Goal: Information Seeking & Learning: Learn about a topic

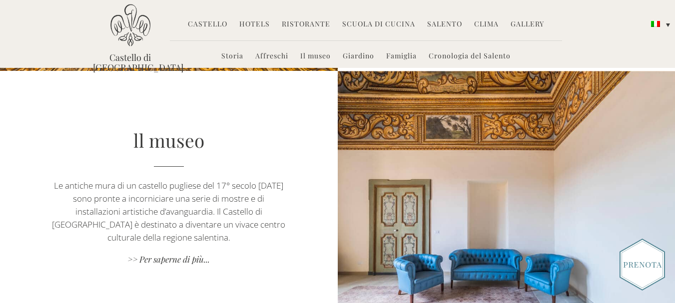
scroll to position [803, 0]
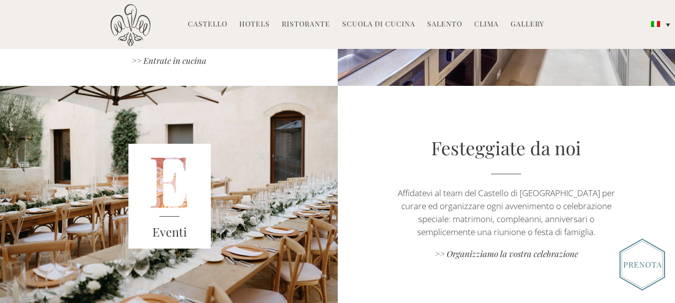
scroll to position [933, 0]
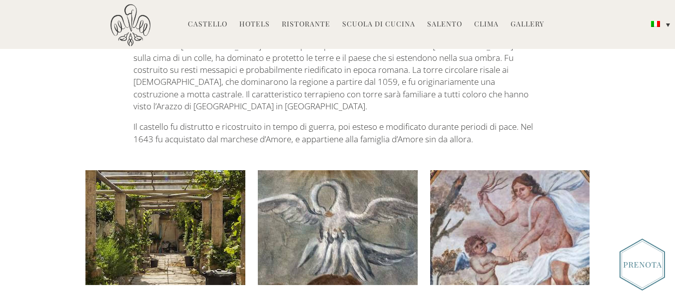
scroll to position [372, 0]
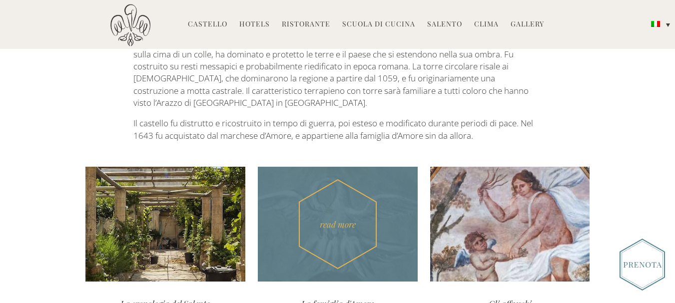
click at [353, 174] on div "read more" at bounding box center [338, 224] width 160 height 115
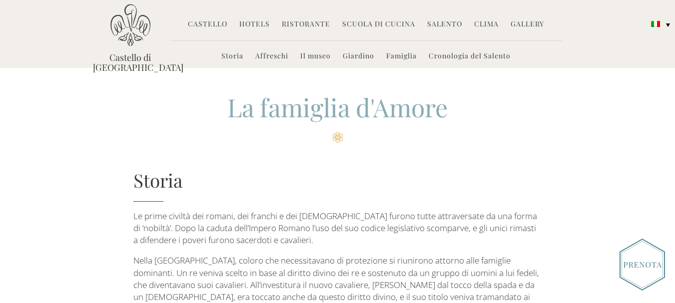
click at [352, 180] on h4 "Storia" at bounding box center [337, 184] width 408 height 34
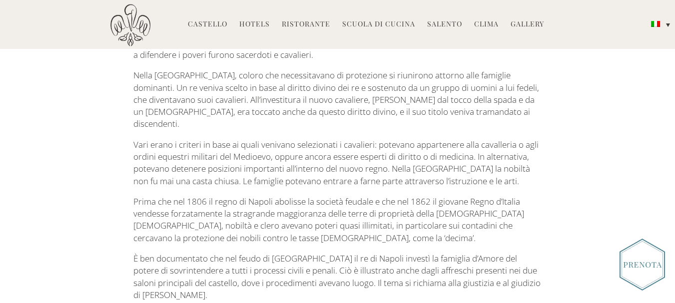
scroll to position [205, 0]
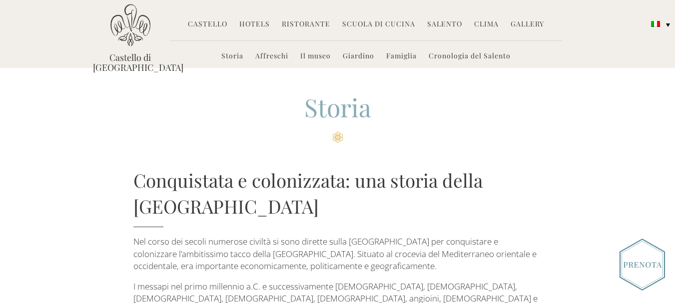
scroll to position [372, 0]
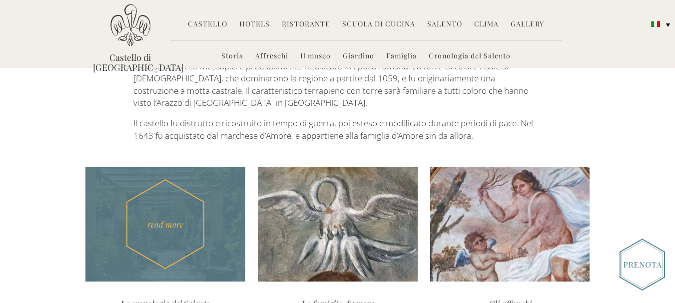
click at [180, 167] on div "read more" at bounding box center [165, 224] width 160 height 115
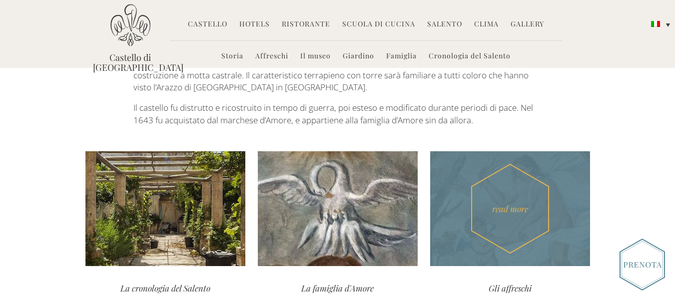
scroll to position [384, 0]
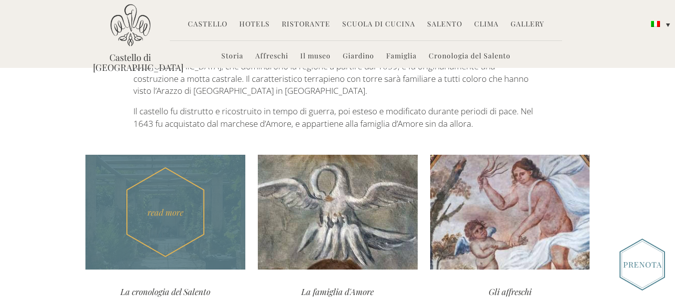
click at [177, 179] on div "read more" at bounding box center [165, 212] width 160 height 115
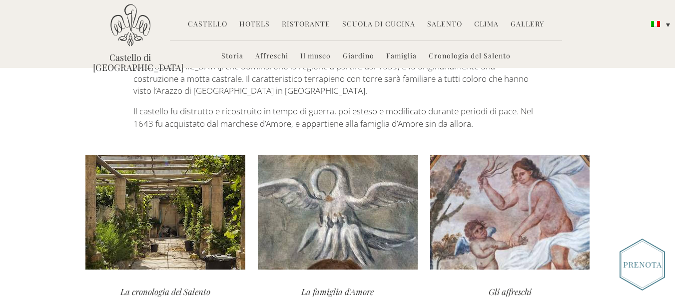
click at [225, 57] on link "Storia" at bounding box center [232, 56] width 22 height 11
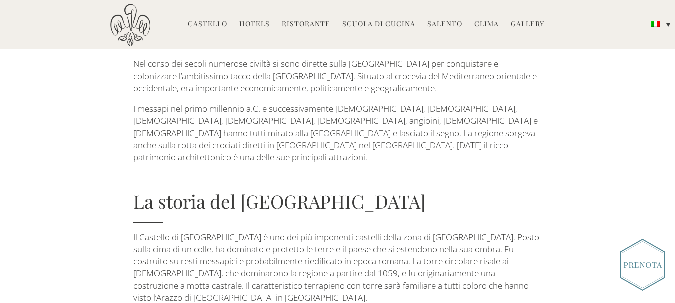
scroll to position [191, 0]
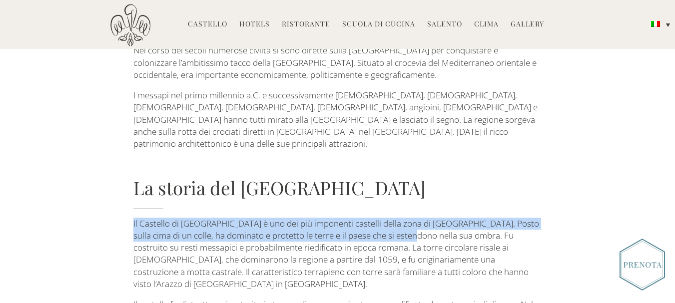
drag, startPoint x: 134, startPoint y: 184, endPoint x: 411, endPoint y: 197, distance: 277.4
click at [411, 218] on p "Il Castello di [GEOGRAPHIC_DATA] è uno dei più imponenti castelli della zona di…" at bounding box center [337, 254] width 408 height 73
copy p "Il Castello di [GEOGRAPHIC_DATA] è uno dei più imponenti castelli della zona di…"
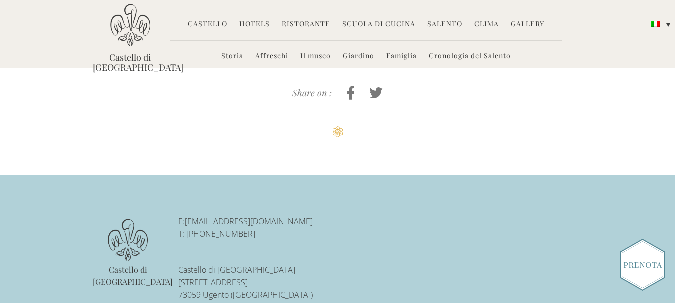
scroll to position [159, 0]
